Goal: Task Accomplishment & Management: Manage account settings

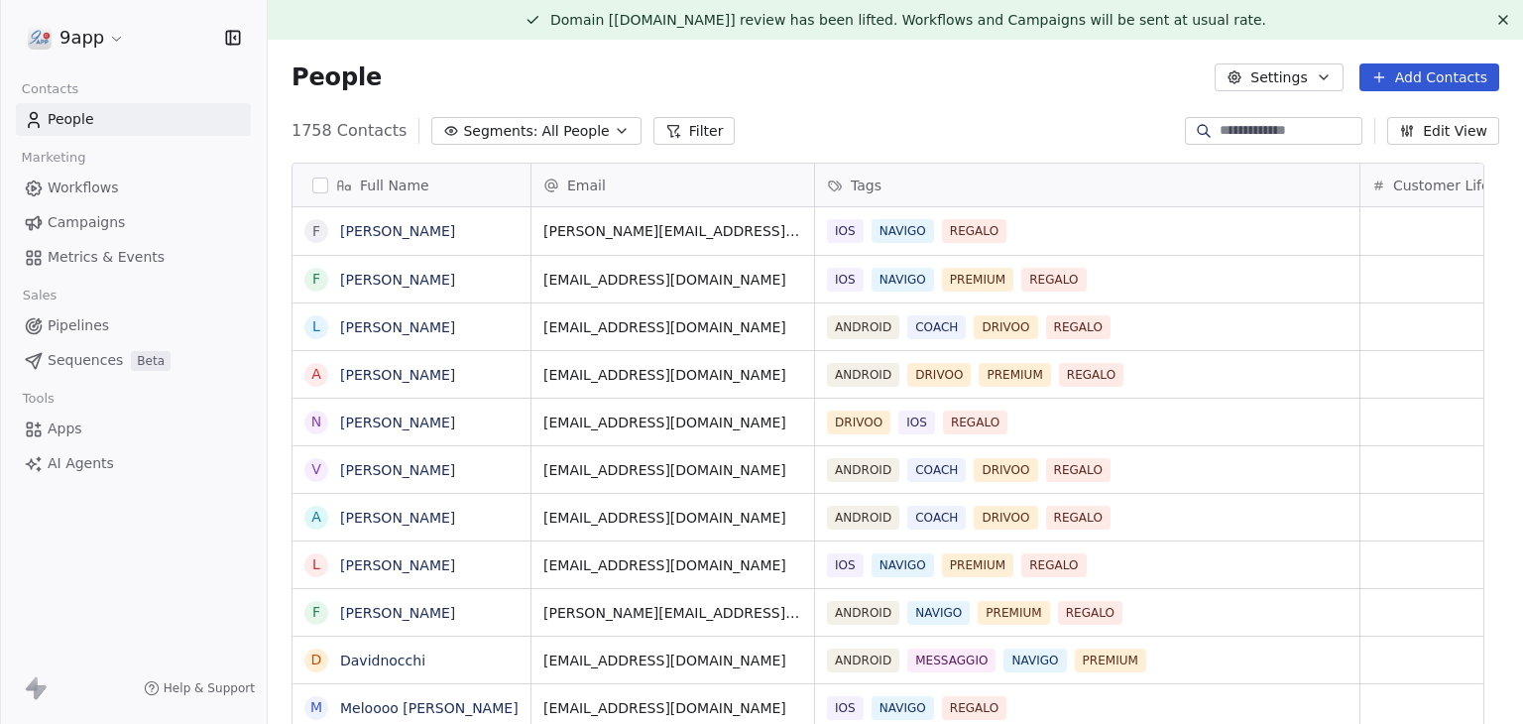
scroll to position [621, 1224]
click at [57, 45] on html "9app Contacts People Marketing Workflows Campaigns Metrics & Events Sales Pipel…" at bounding box center [761, 362] width 1523 height 724
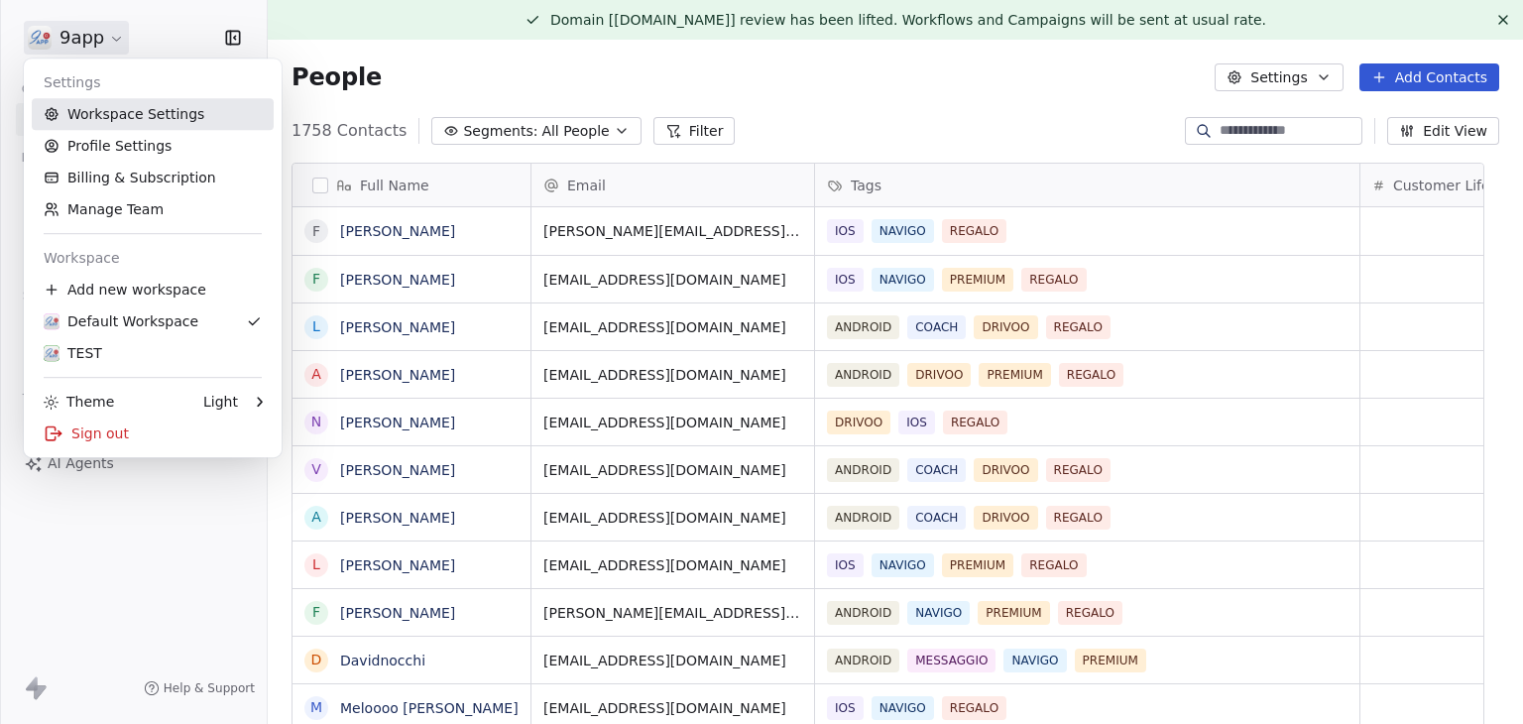
click at [151, 114] on link "Workspace Settings" at bounding box center [153, 114] width 242 height 32
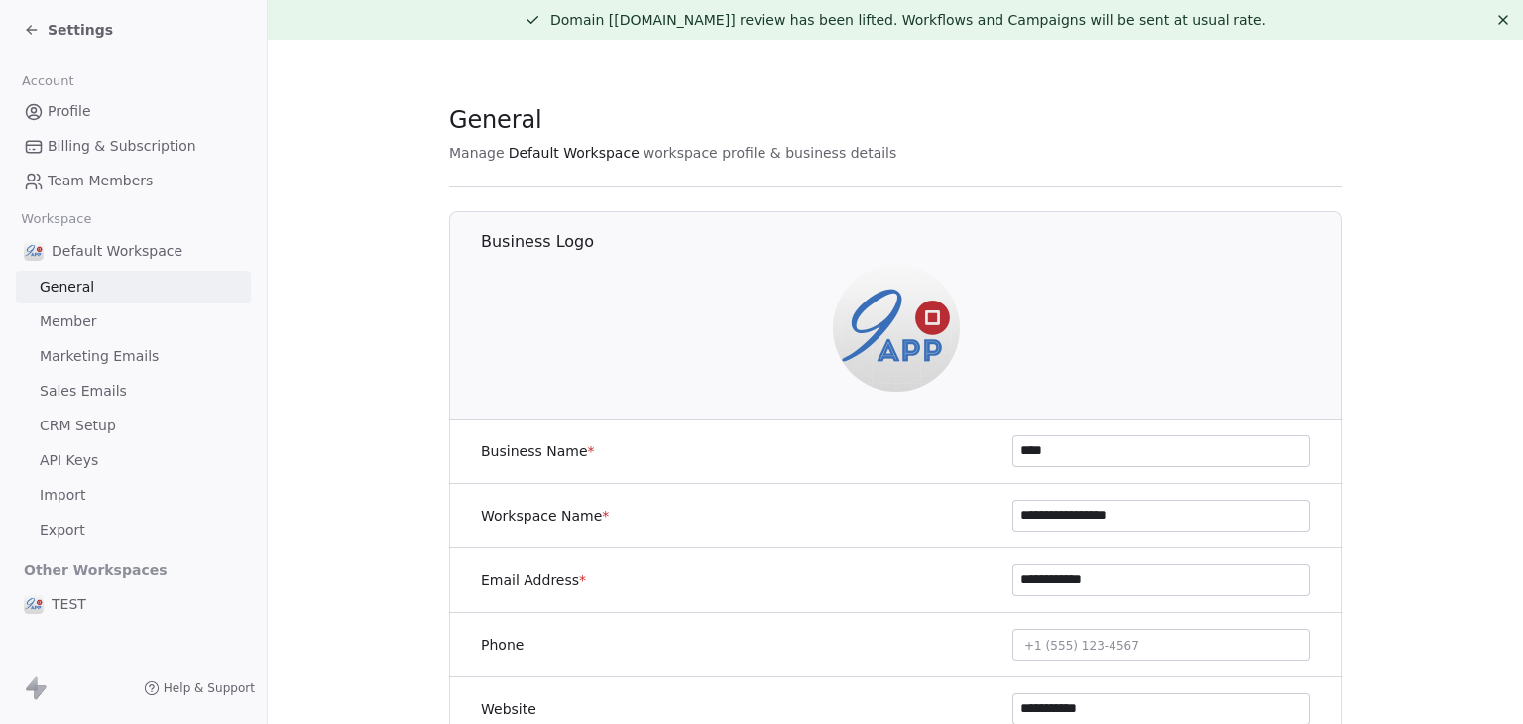
click at [115, 349] on span "Marketing Emails" at bounding box center [99, 356] width 119 height 21
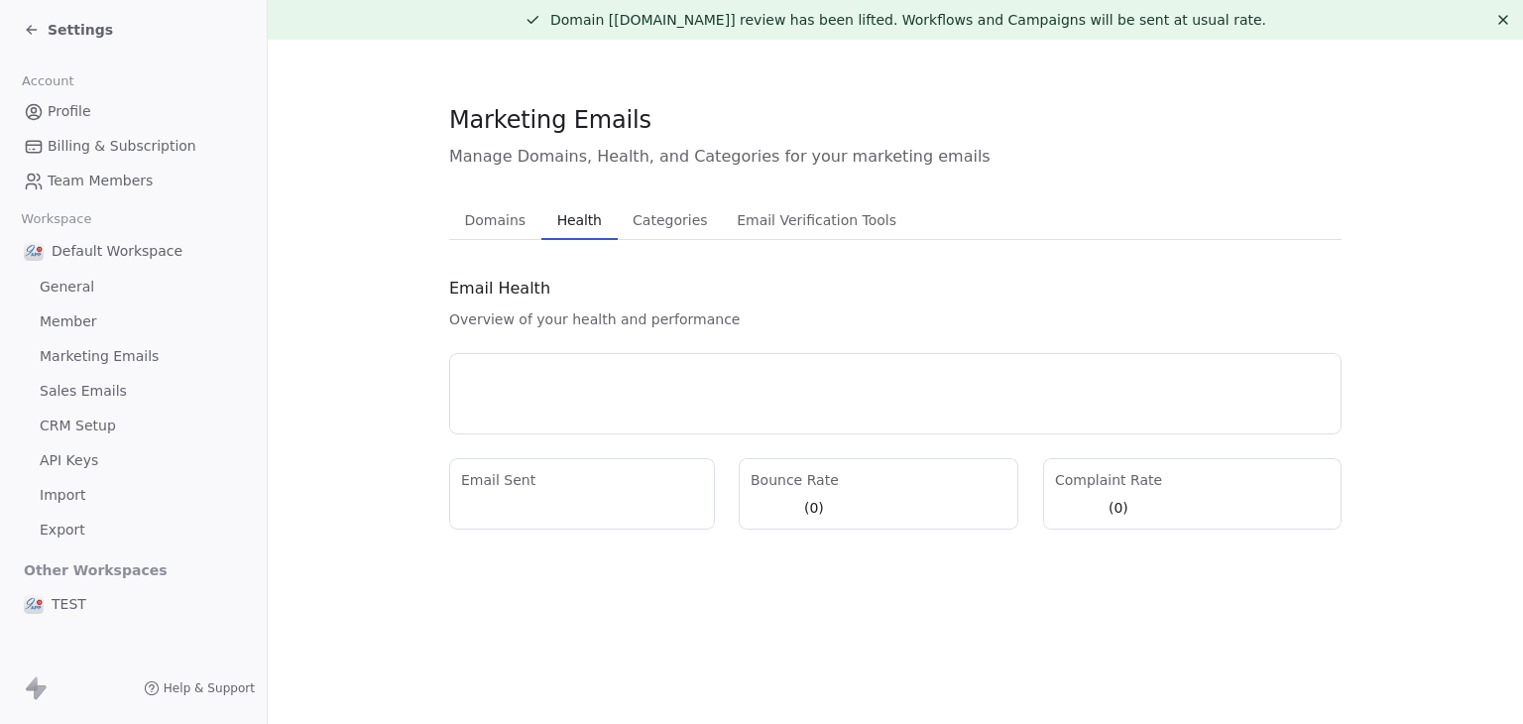
click at [569, 233] on span "Health" at bounding box center [579, 220] width 60 height 28
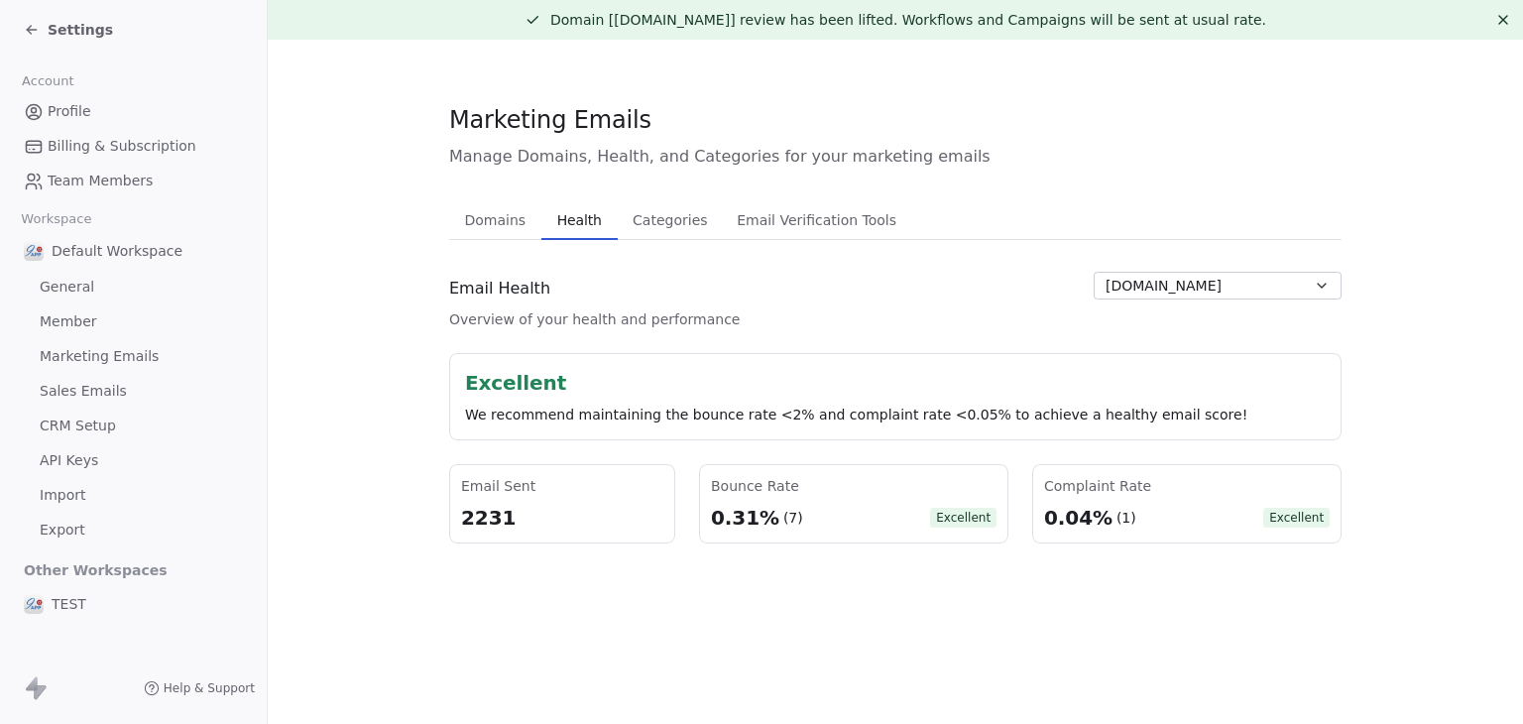
click at [488, 225] on span "Domains" at bounding box center [495, 220] width 77 height 28
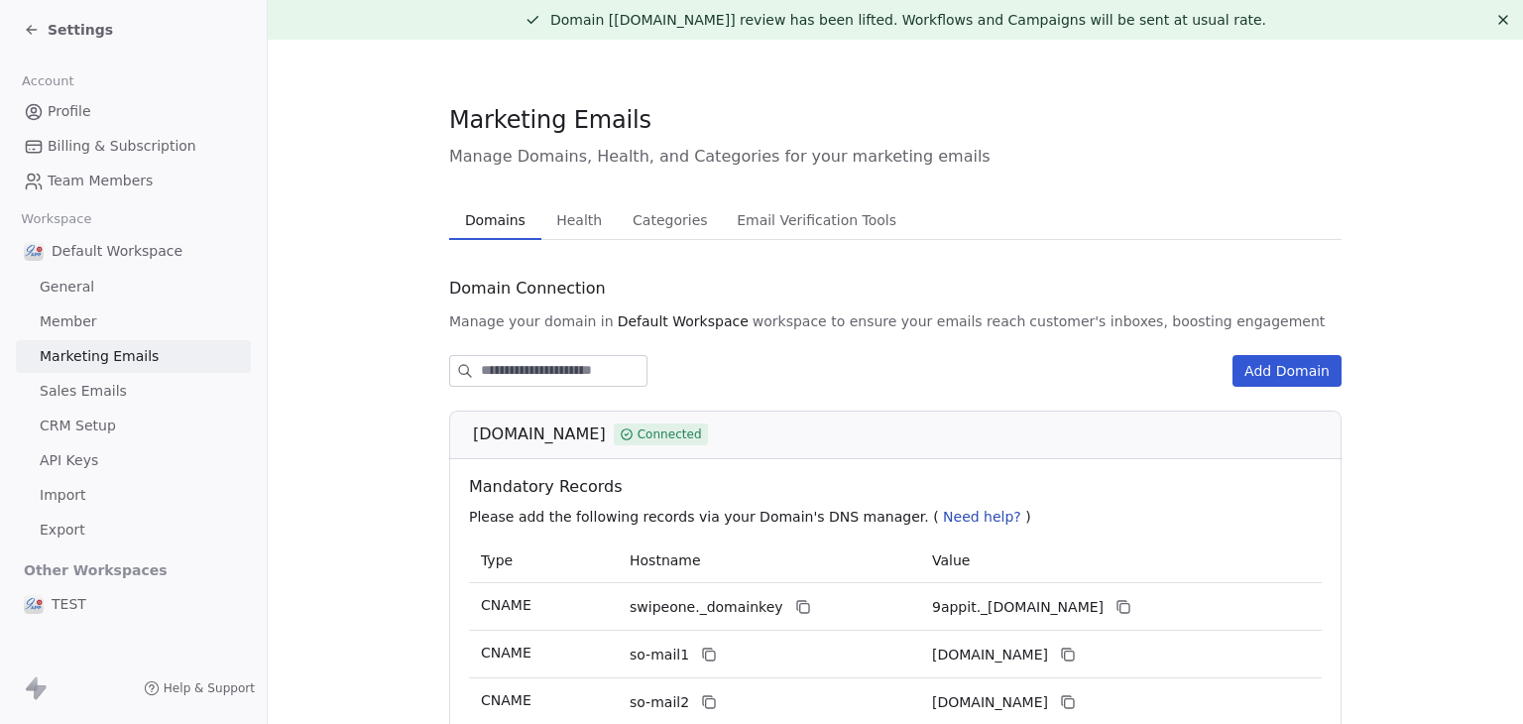
click at [549, 227] on span "Health" at bounding box center [578, 220] width 61 height 28
